Goal: Information Seeking & Learning: Learn about a topic

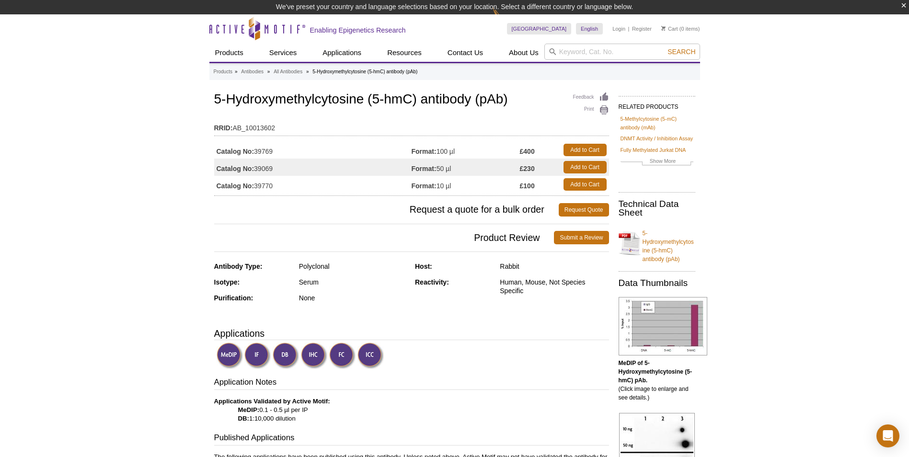
click at [259, 353] on img at bounding box center [258, 356] width 26 height 26
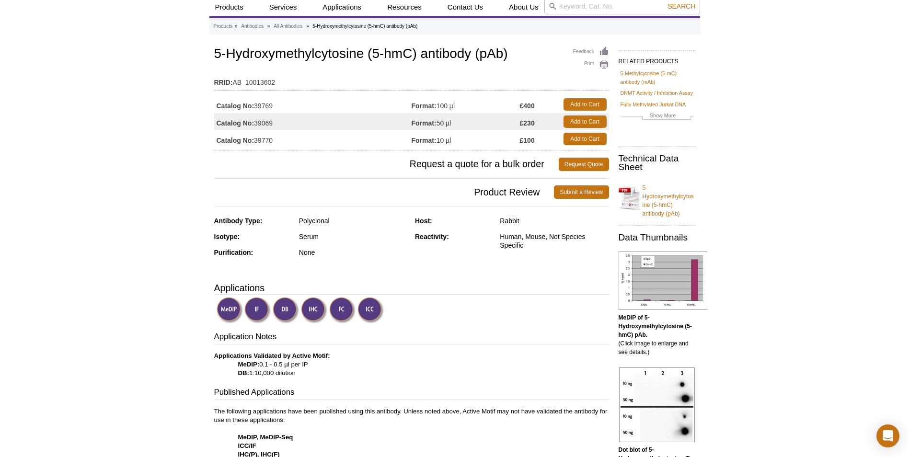
scroll to position [48, 0]
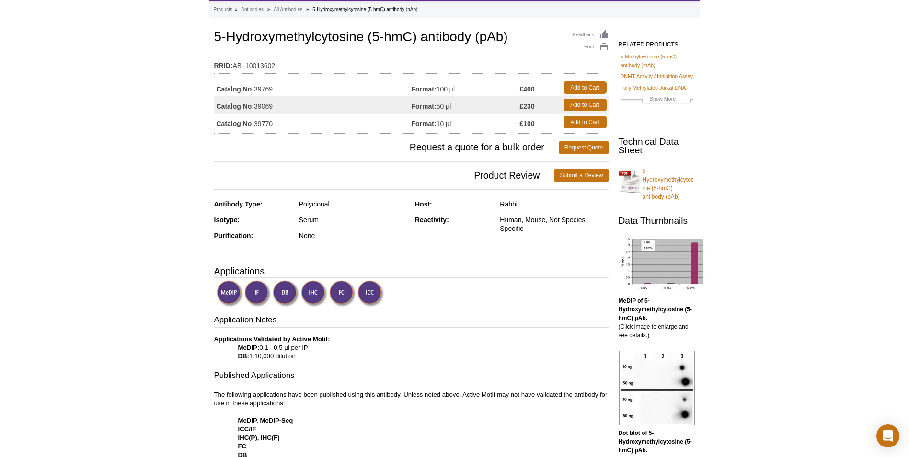
drag, startPoint x: 208, startPoint y: 335, endPoint x: 302, endPoint y: 358, distance: 96.7
drag, startPoint x: 302, startPoint y: 358, endPoint x: 287, endPoint y: 367, distance: 17.7
click at [284, 295] on img at bounding box center [286, 293] width 26 height 26
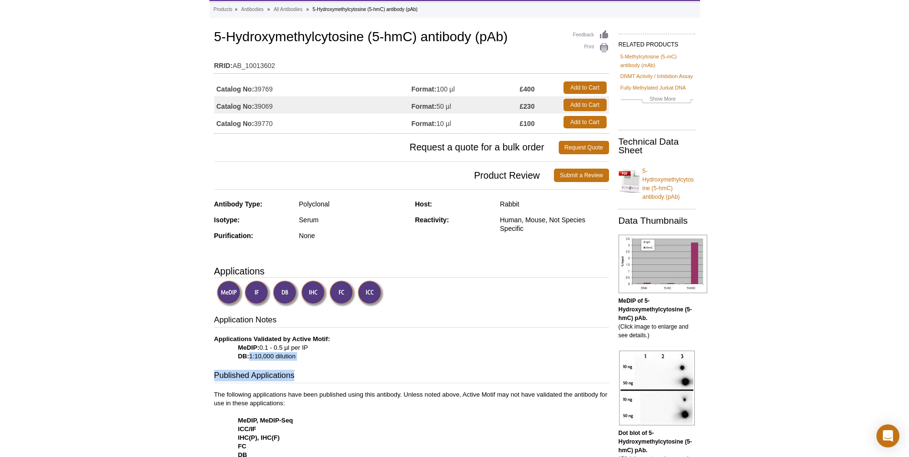
drag, startPoint x: 249, startPoint y: 356, endPoint x: 304, endPoint y: 364, distance: 56.1
drag, startPoint x: 304, startPoint y: 364, endPoint x: 286, endPoint y: 381, distance: 25.4
click at [286, 381] on h3 "Published Applications" at bounding box center [411, 376] width 395 height 13
drag, startPoint x: 209, startPoint y: 338, endPoint x: 327, endPoint y: 367, distance: 122.0
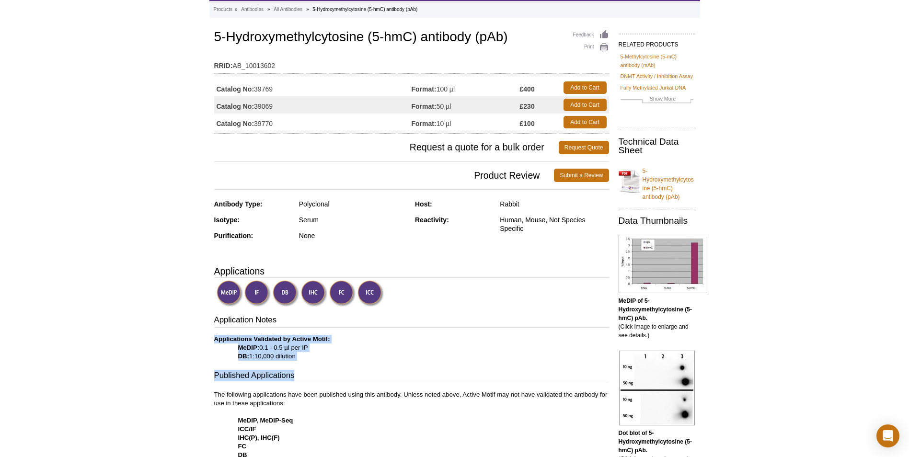
drag, startPoint x: 327, startPoint y: 367, endPoint x: 310, endPoint y: 387, distance: 26.8
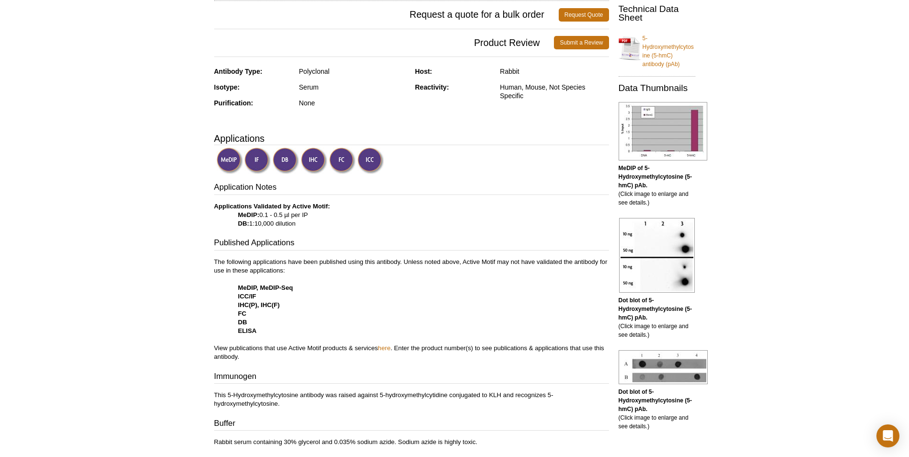
scroll to position [192, 0]
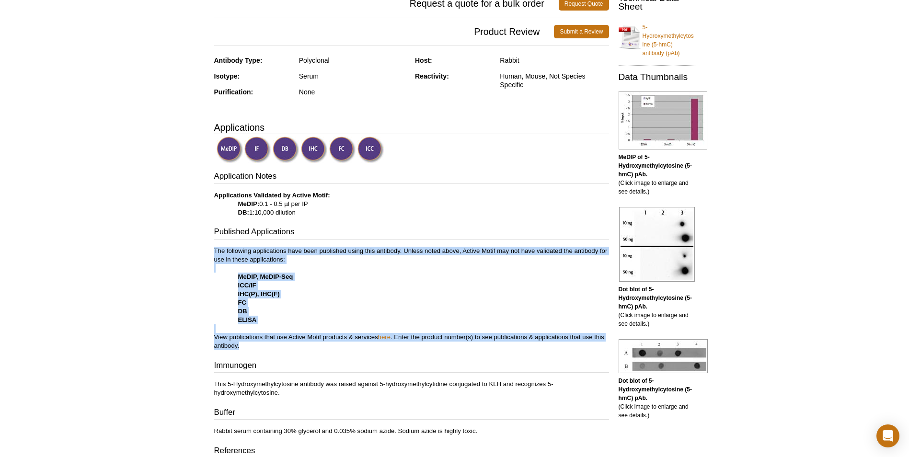
drag, startPoint x: 210, startPoint y: 248, endPoint x: 278, endPoint y: 343, distance: 116.8
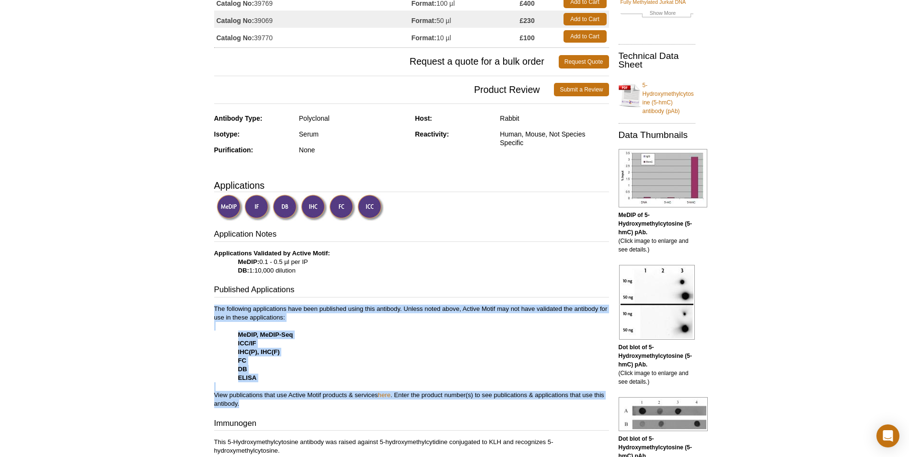
scroll to position [278, 0]
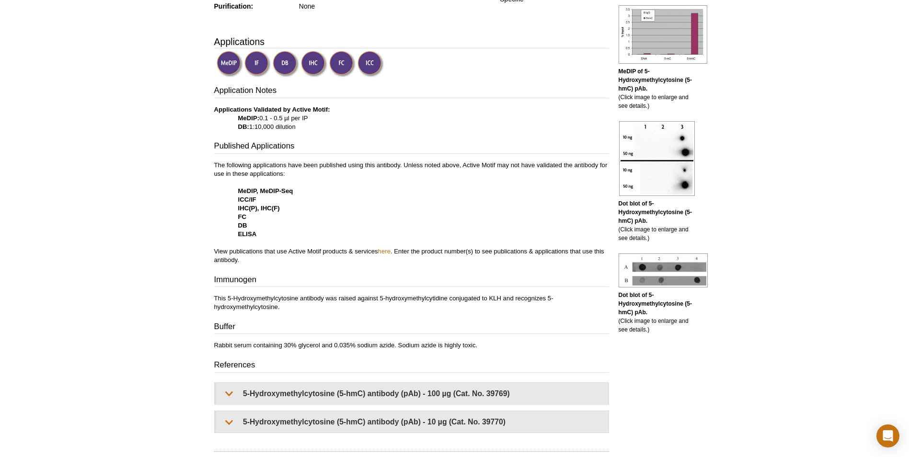
click at [373, 280] on h3 "Immunogen" at bounding box center [411, 280] width 395 height 13
click at [387, 252] on link "here" at bounding box center [384, 251] width 12 height 7
click at [387, 254] on link "here" at bounding box center [384, 251] width 12 height 7
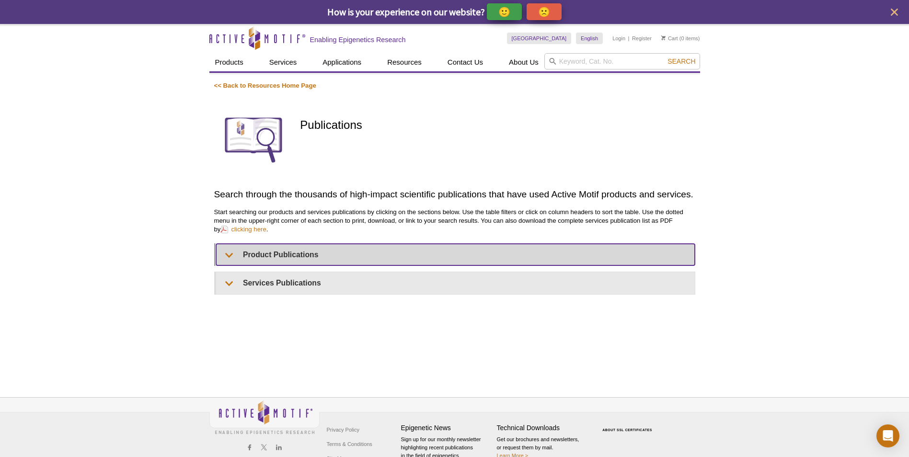
click at [386, 250] on summary "Product Publications" at bounding box center [455, 255] width 479 height 22
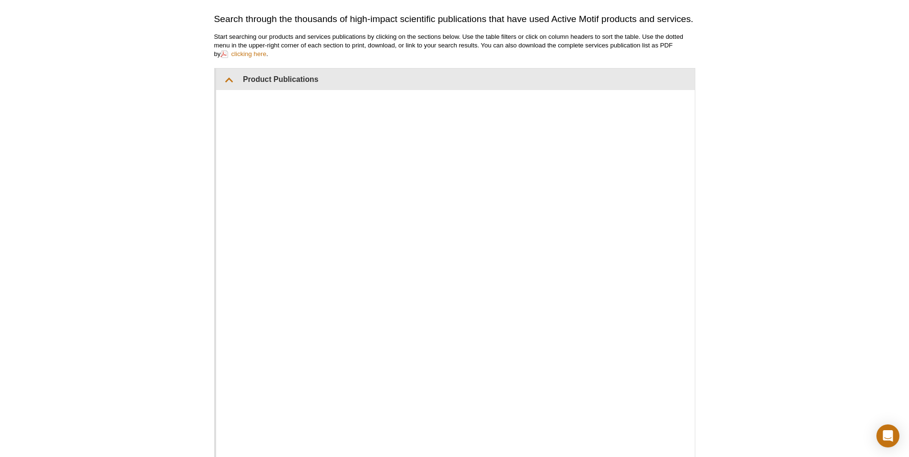
scroll to position [192, 0]
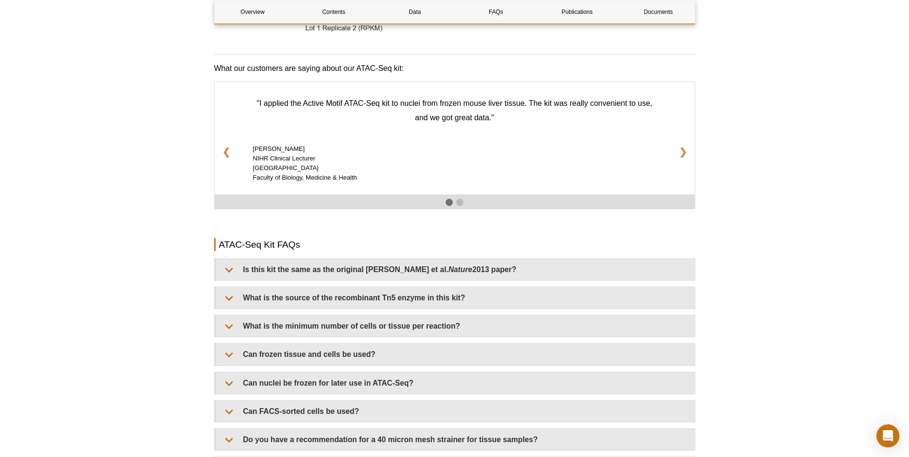
scroll to position [1534, 0]
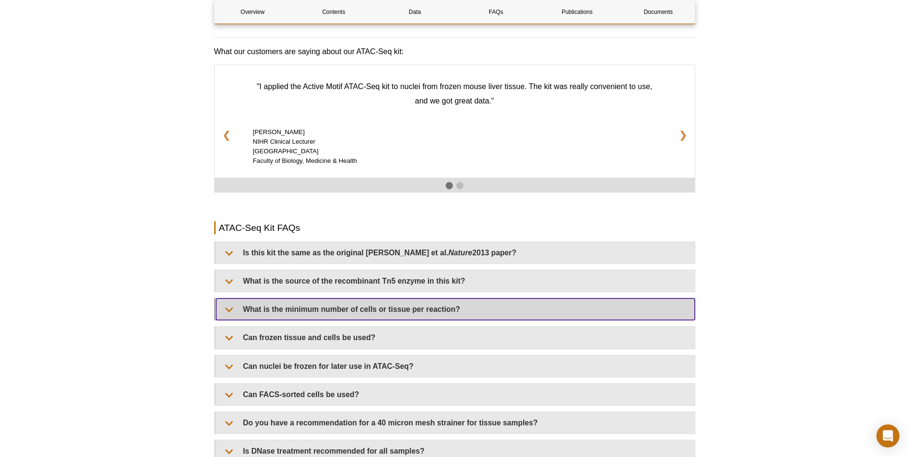
click at [262, 299] on summary "What is the minimum number of cells or tissue per reaction?" at bounding box center [455, 310] width 479 height 22
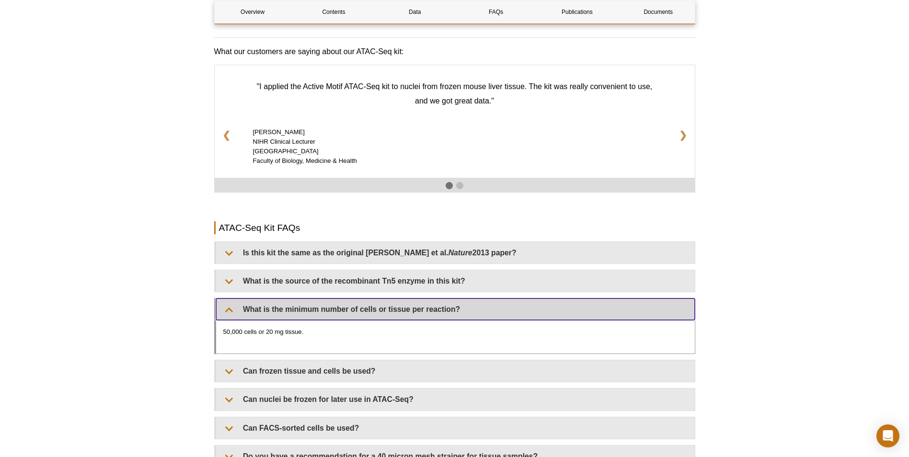
click at [262, 299] on summary "What is the minimum number of cells or tissue per reaction?" at bounding box center [455, 310] width 479 height 22
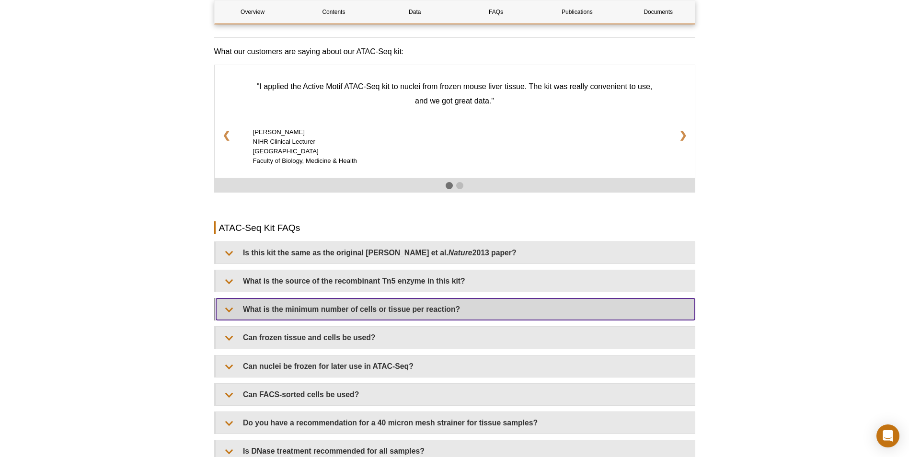
click at [262, 299] on summary "What is the minimum number of cells or tissue per reaction?" at bounding box center [455, 310] width 479 height 22
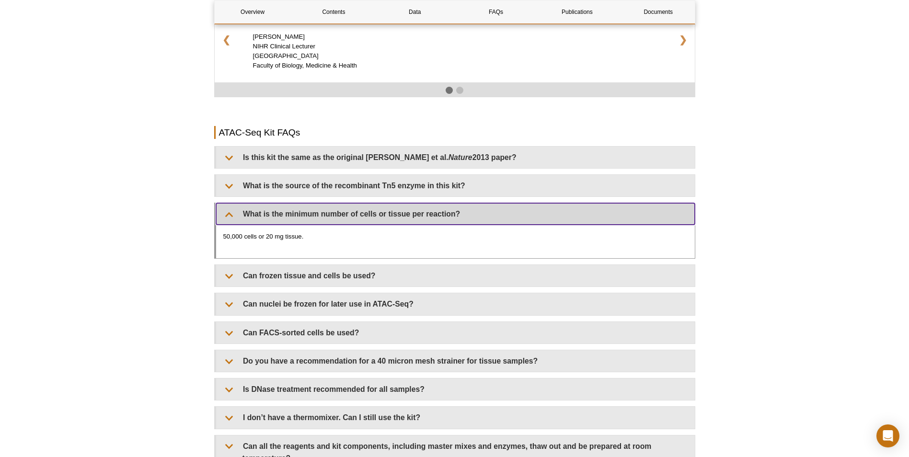
scroll to position [1630, 0]
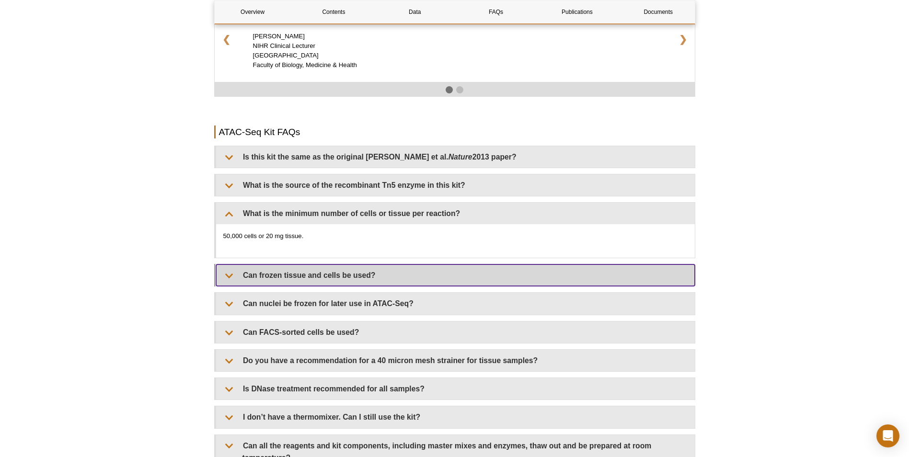
click at [268, 270] on summary "Can frozen tissue and cells be used?" at bounding box center [455, 276] width 479 height 22
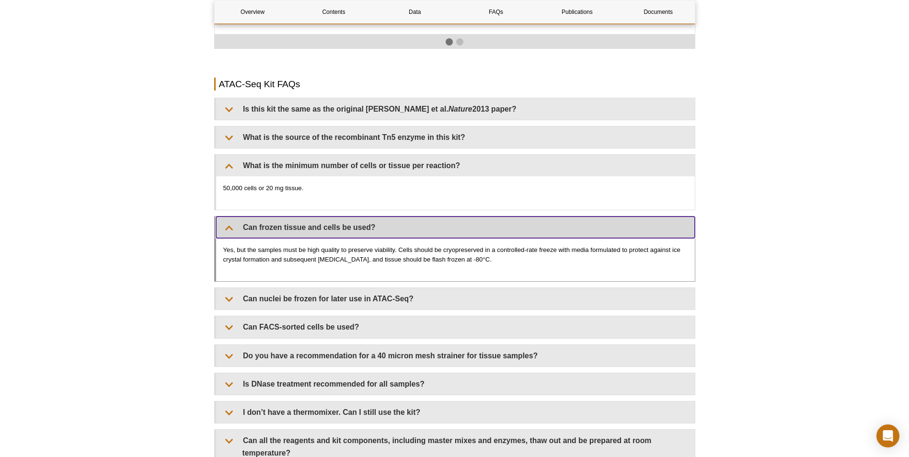
scroll to position [1726, 0]
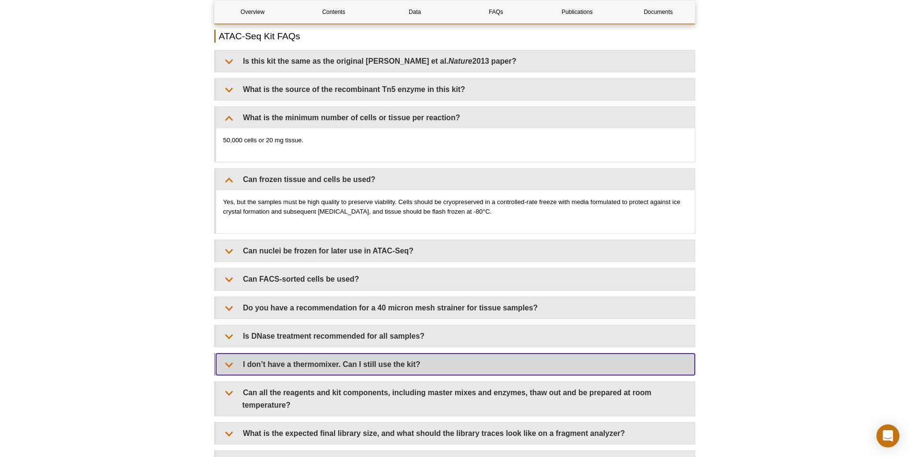
click at [338, 354] on summary "I don’t have a thermomixer. Can I still use the kit?" at bounding box center [455, 365] width 479 height 22
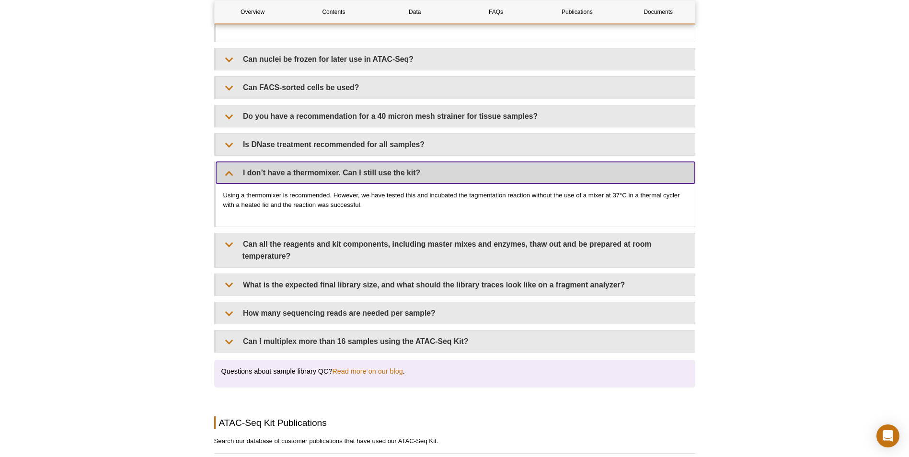
scroll to position [1966, 0]
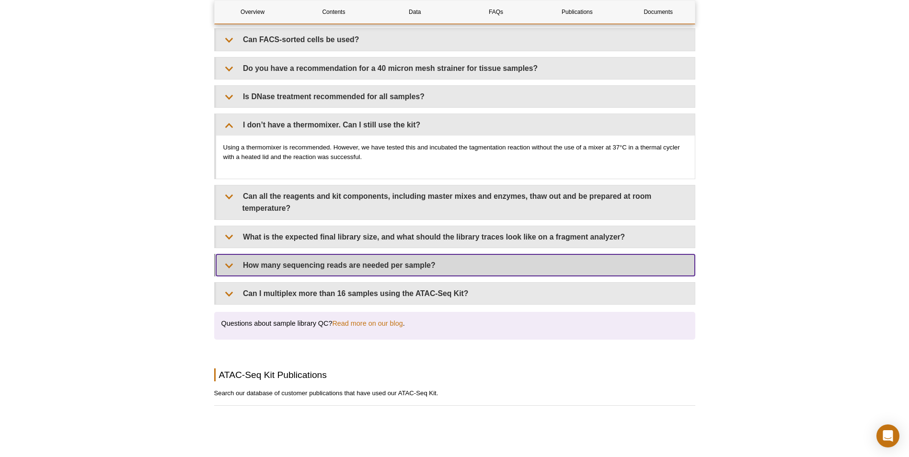
click at [356, 258] on summary "How many sequencing reads are needed per sample?" at bounding box center [455, 266] width 479 height 22
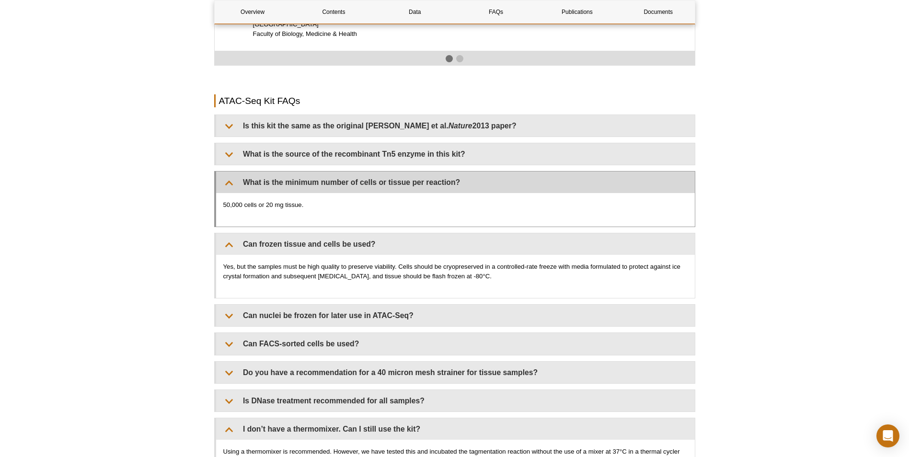
scroll to position [1678, 0]
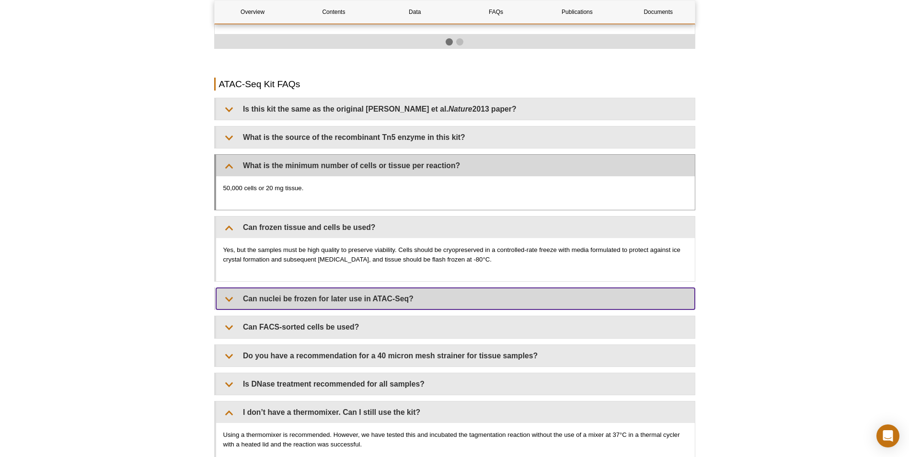
click at [343, 297] on summary "Can nuclei be frozen for later use in ATAC-Seq?" at bounding box center [455, 299] width 479 height 22
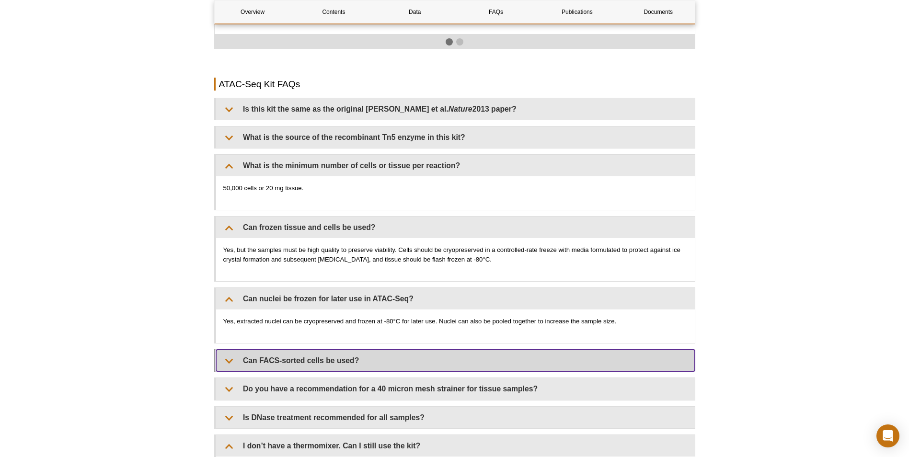
click at [342, 350] on summary "Can FACS-sorted cells be used?" at bounding box center [455, 361] width 479 height 22
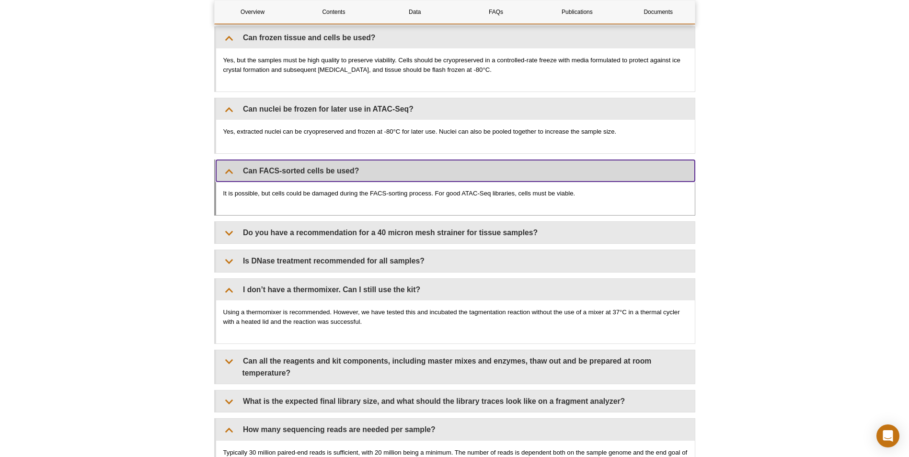
scroll to position [1870, 0]
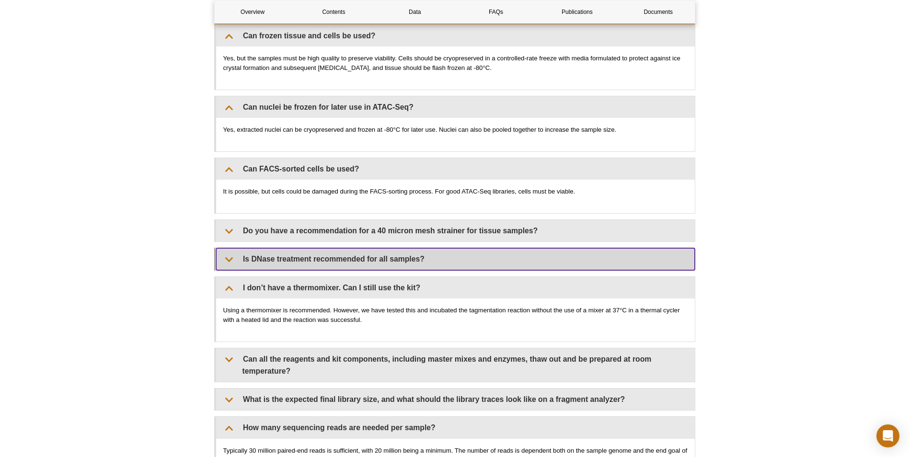
click at [363, 253] on summary "Is DNase treatment recommended for all samples?" at bounding box center [455, 259] width 479 height 22
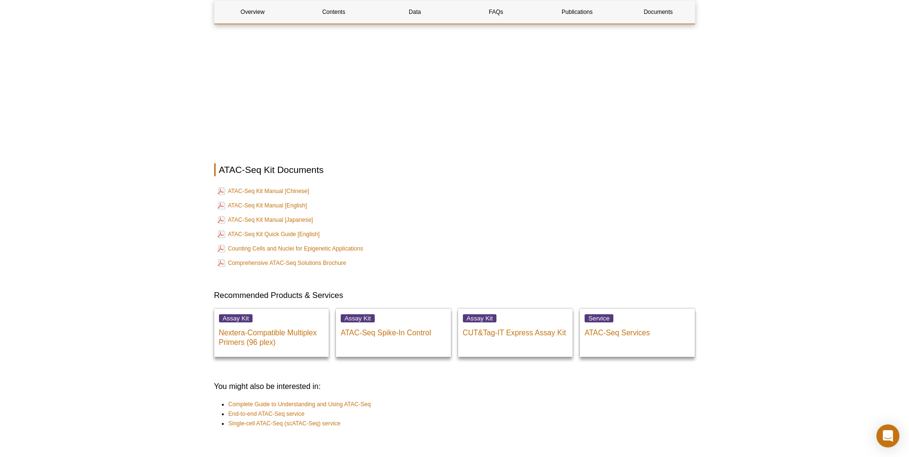
scroll to position [2781, 0]
click at [349, 243] on link "Counting Cells and Nuclei for Epigenetic Applications" at bounding box center [291, 249] width 146 height 12
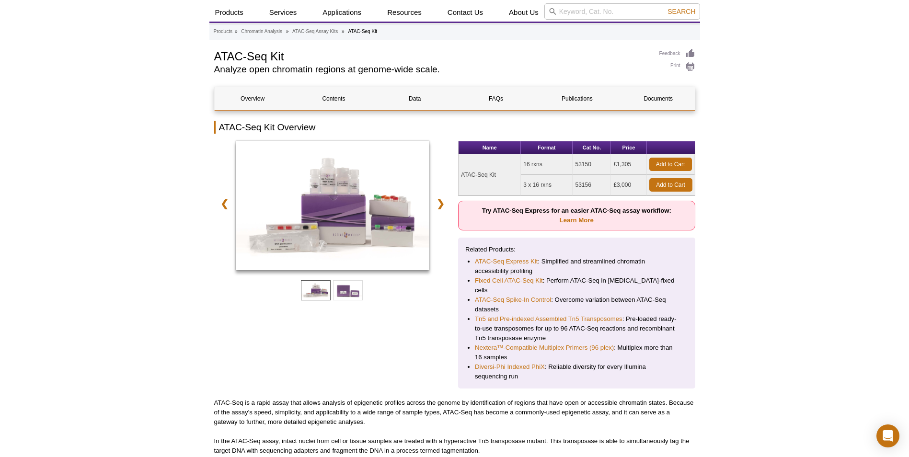
scroll to position [48, 0]
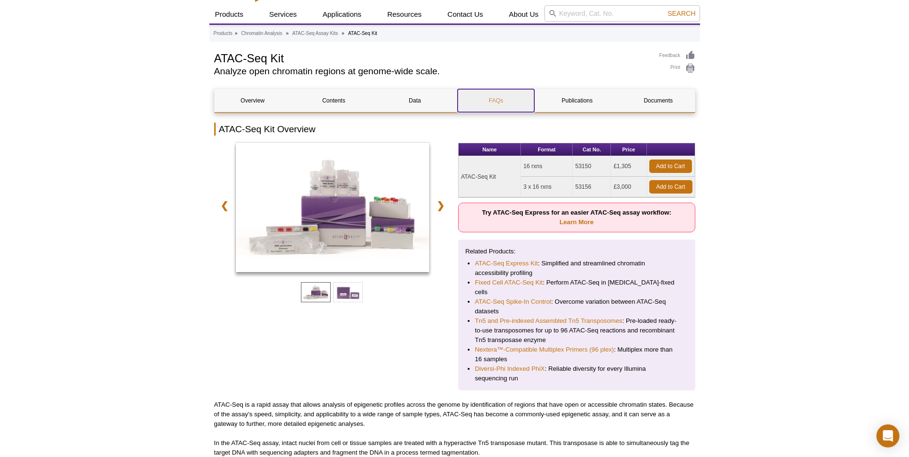
click at [510, 98] on link "FAQs" at bounding box center [496, 100] width 76 height 23
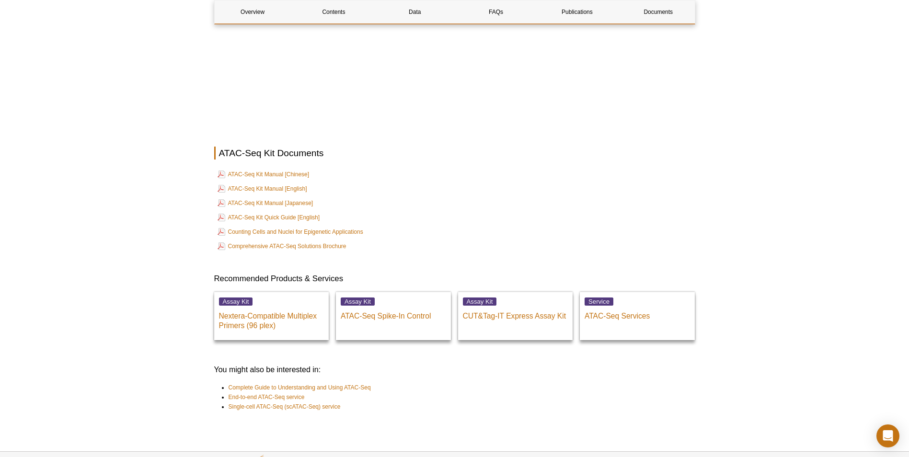
scroll to position [2723, 0]
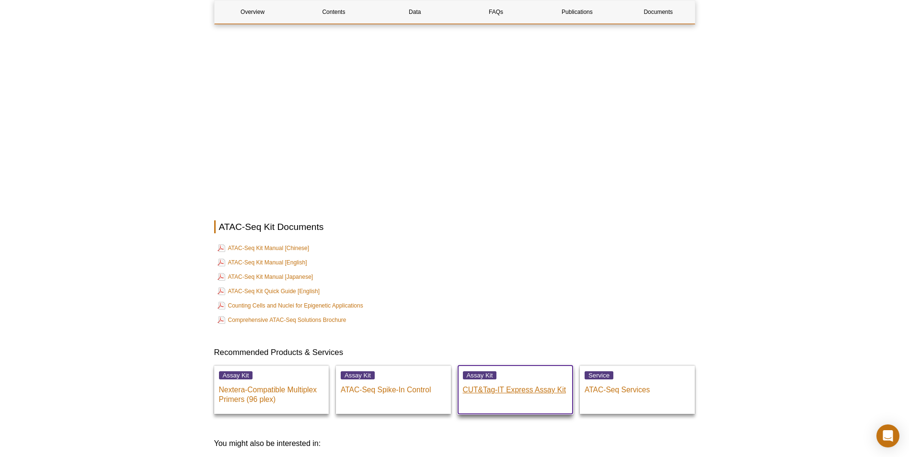
drag, startPoint x: 536, startPoint y: 389, endPoint x: 519, endPoint y: 383, distance: 17.7
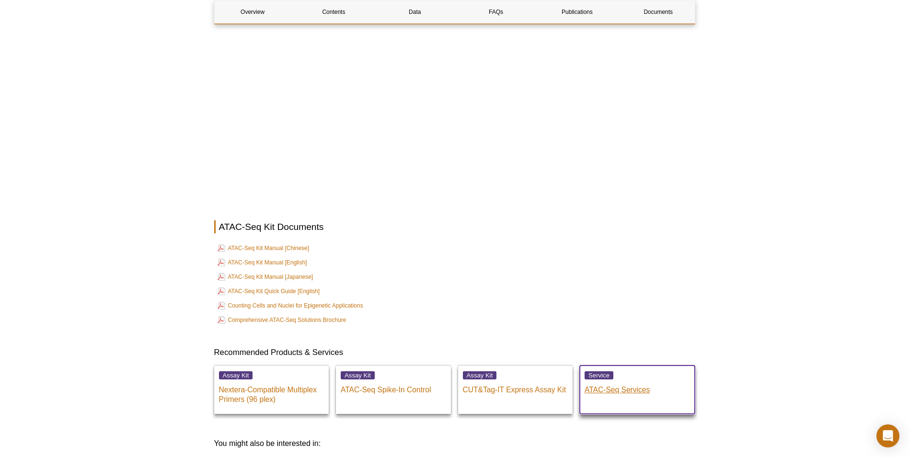
click at [627, 381] on p "ATAC-Seq Services" at bounding box center [637, 388] width 105 height 14
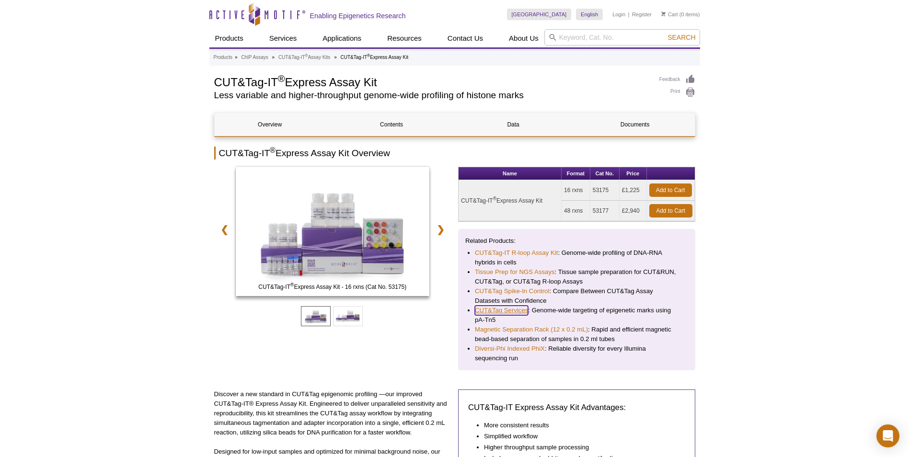
click at [518, 312] on link "CUT&Tag Services" at bounding box center [501, 311] width 53 height 10
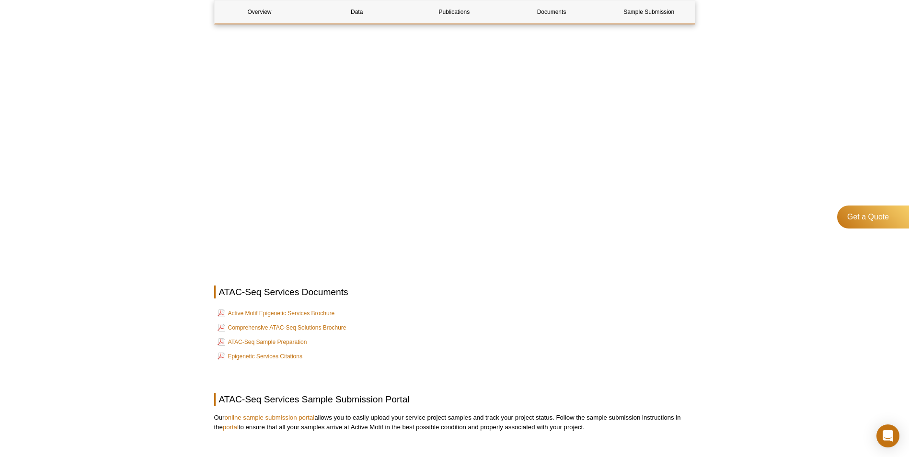
scroll to position [2781, 0]
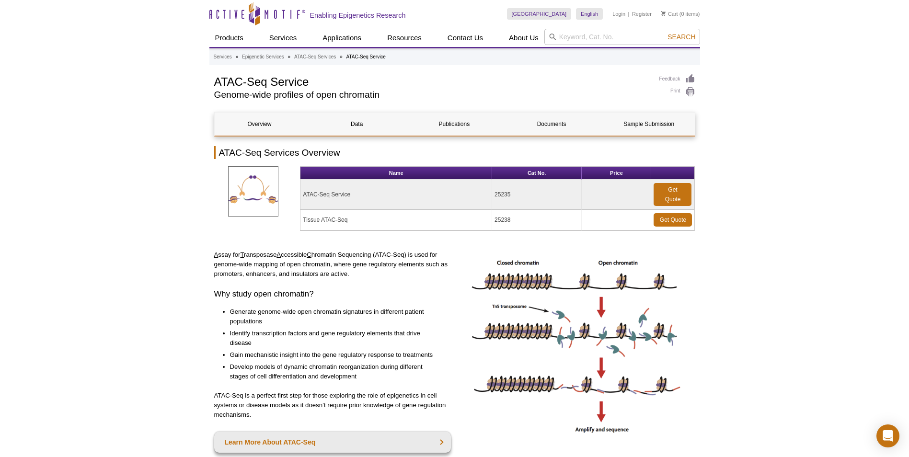
scroll to position [0, 0]
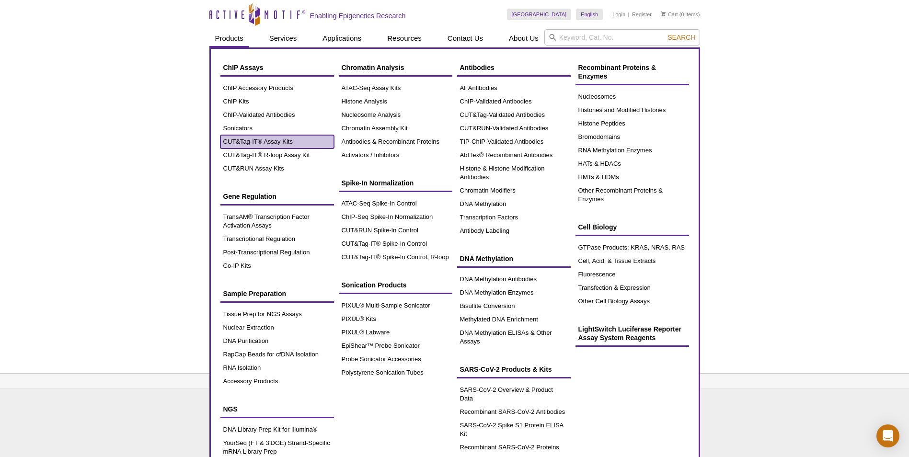
click at [243, 142] on link "CUT&Tag-IT® Assay Kits" at bounding box center [278, 141] width 114 height 13
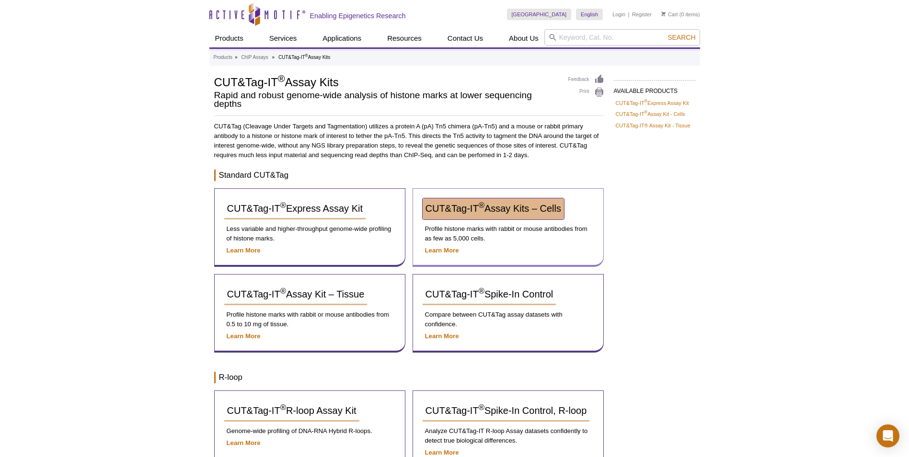
click at [559, 207] on span "CUT&Tag-IT ® Assay Kits – Cells" at bounding box center [494, 208] width 136 height 11
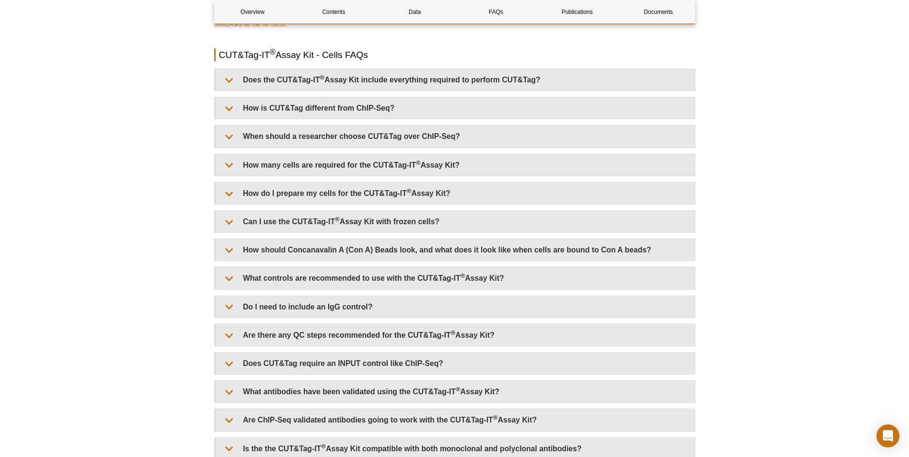
scroll to position [2133, 0]
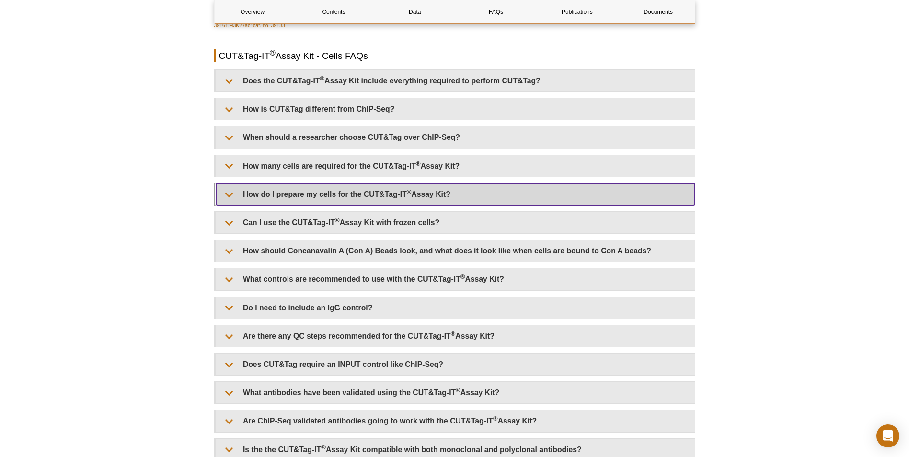
click at [552, 191] on summary "How do I prepare my cells for the CUT&Tag-IT ® Assay Kit?" at bounding box center [455, 195] width 479 height 22
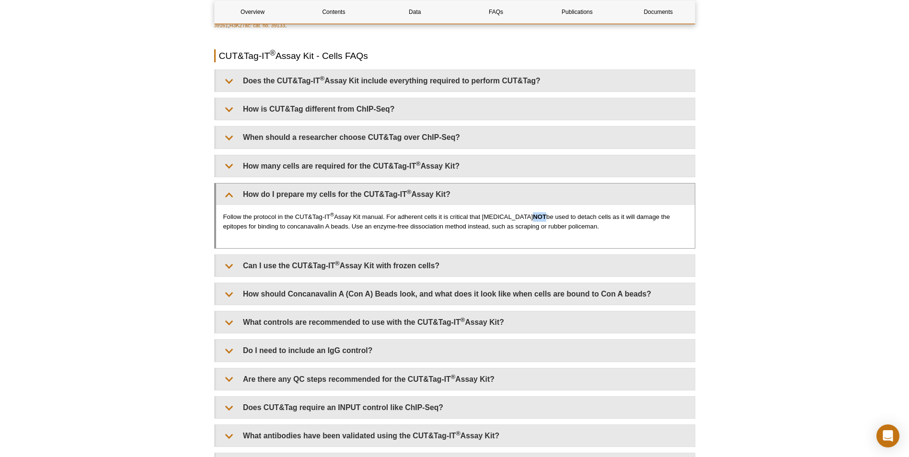
drag, startPoint x: 505, startPoint y: 215, endPoint x: 516, endPoint y: 216, distance: 11.6
click at [533, 216] on strong "NOT" at bounding box center [539, 216] width 13 height 7
drag, startPoint x: 516, startPoint y: 216, endPoint x: 505, endPoint y: 225, distance: 14.7
click at [505, 225] on p "Follow the protocol in the CUT&Tag-IT ® Assay Kit manual. For adherent cells it…" at bounding box center [455, 221] width 465 height 19
click at [502, 226] on p "Follow the protocol in the CUT&Tag-IT ® Assay Kit manual. For adherent cells it…" at bounding box center [455, 221] width 465 height 19
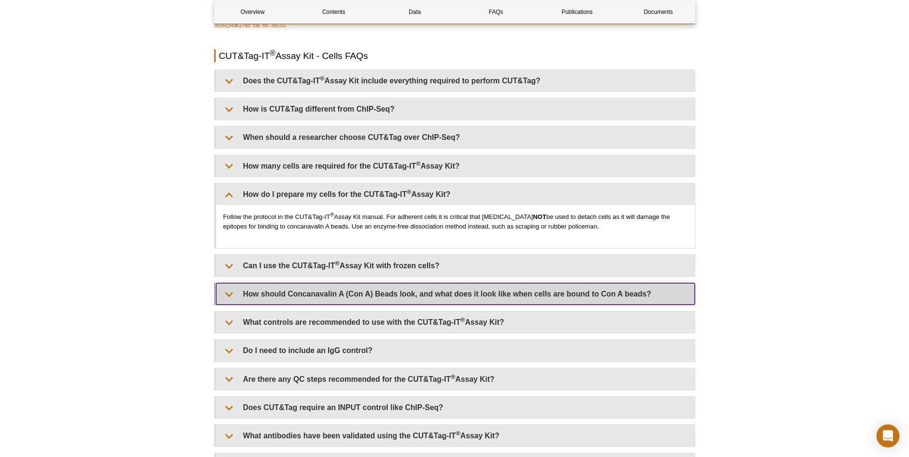
click at [512, 287] on summary "How should Concanavalin A (Con A) Beads look, and what does it look like when c…" at bounding box center [455, 294] width 479 height 22
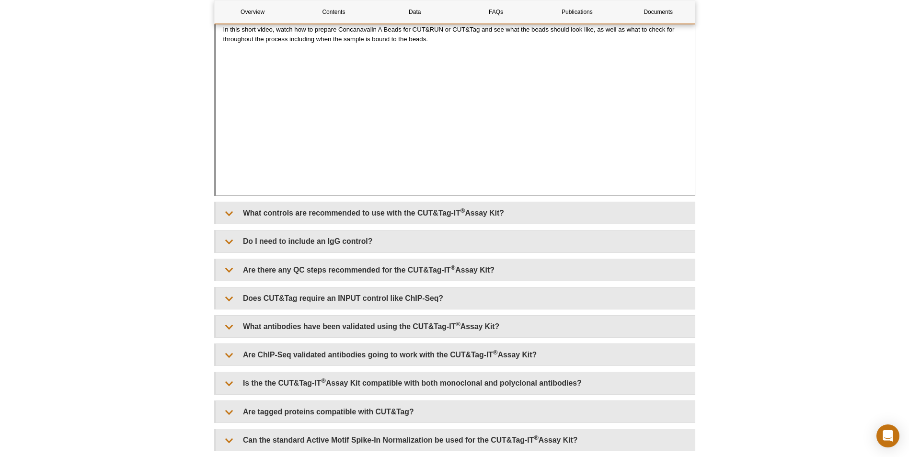
scroll to position [2421, 0]
